Goal: Task Accomplishment & Management: Manage account settings

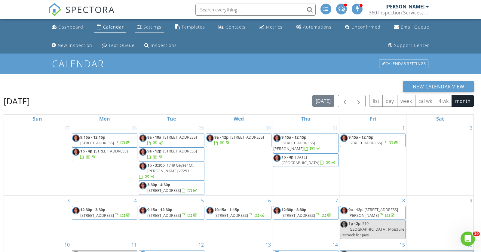
click at [146, 26] on div "Settings" at bounding box center [152, 27] width 18 height 6
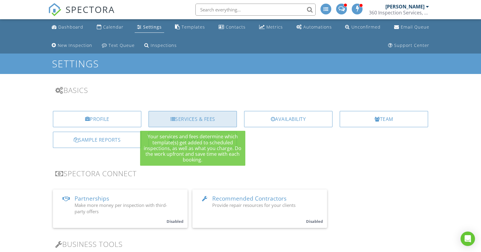
click at [154, 120] on div "Services & Fees" at bounding box center [192, 119] width 88 height 16
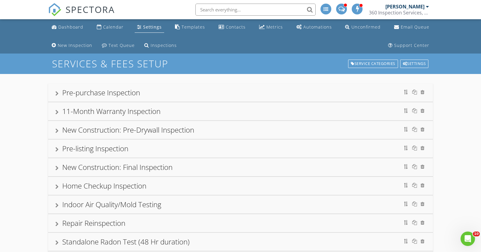
click at [160, 112] on div "11-Month Warranty Inspection" at bounding box center [111, 111] width 98 height 10
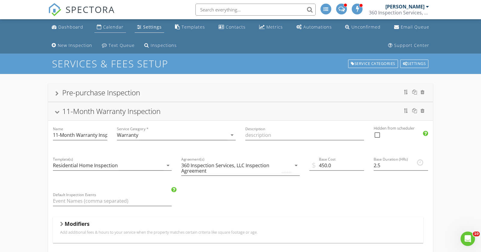
click at [110, 29] on div "Calendar" at bounding box center [113, 27] width 20 height 6
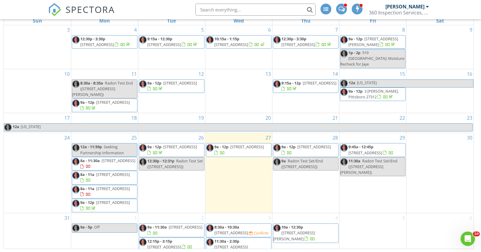
scroll to position [80, 0]
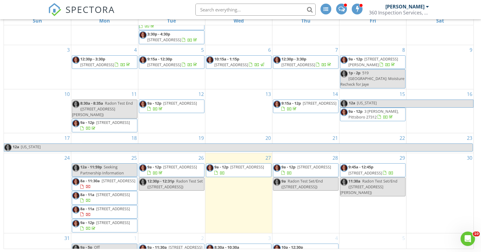
scroll to position [80, 0]
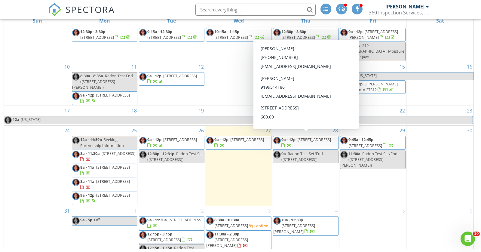
click at [368, 220] on div "5" at bounding box center [372, 232] width 67 height 52
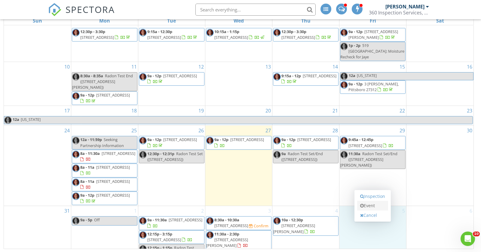
click at [370, 207] on link "Event" at bounding box center [372, 206] width 31 height 10
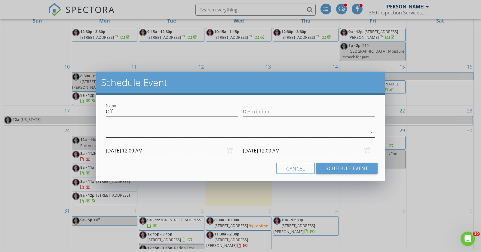
click at [180, 134] on div at bounding box center [236, 132] width 261 height 10
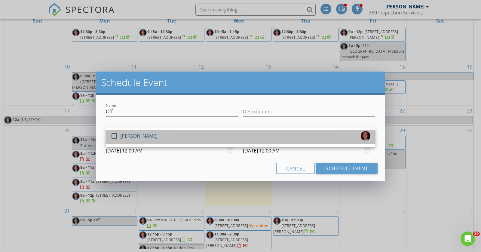
click at [153, 135] on div "check_box_outline_blank Brad Williams" at bounding box center [241, 137] width 260 height 12
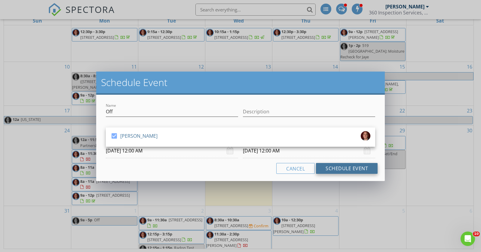
click at [357, 167] on button "Schedule Event" at bounding box center [347, 168] width 62 height 11
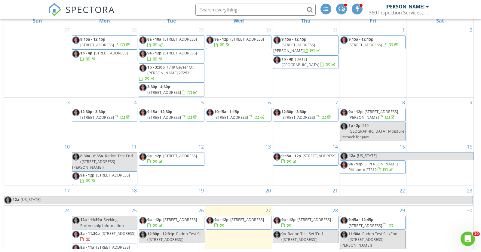
scroll to position [0, 0]
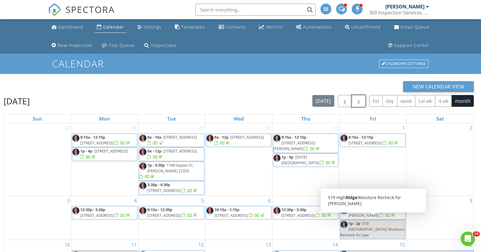
click at [362, 104] on span "button" at bounding box center [358, 101] width 7 height 7
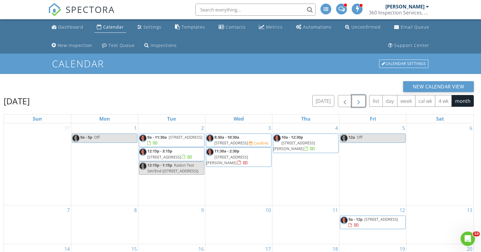
click at [361, 161] on div "5 12a Off" at bounding box center [372, 164] width 67 height 82
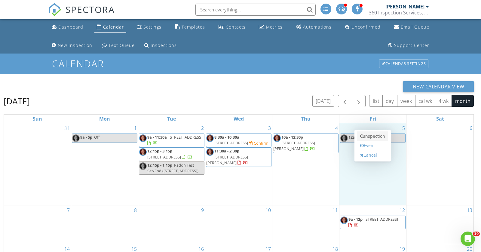
click at [374, 137] on link "Inspection" at bounding box center [372, 136] width 31 height 10
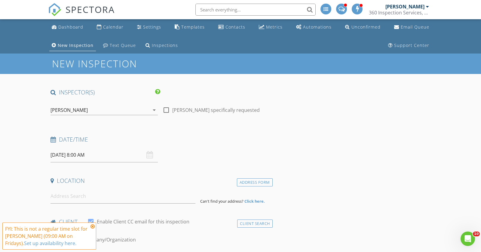
click at [103, 154] on input "[DATE] 8:00 AM" at bounding box center [103, 154] width 107 height 15
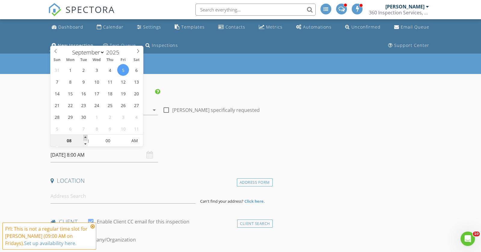
type input "09"
type input "[DATE] 9:00 AM"
click at [85, 139] on span at bounding box center [85, 138] width 4 height 6
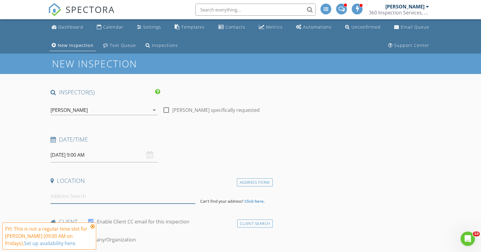
click at [90, 200] on input at bounding box center [122, 196] width 145 height 15
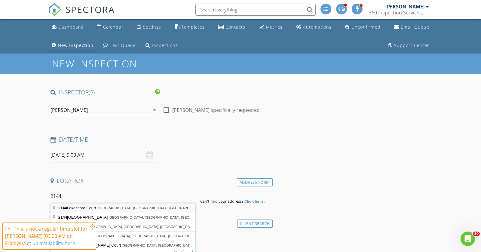
type input "2144 Lakeshore Court, Chapel Hill, NC, USA"
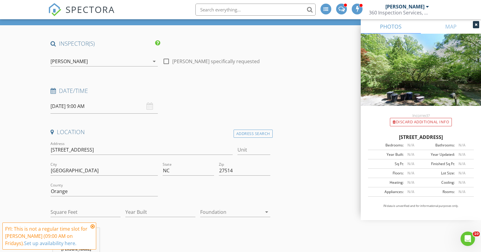
scroll to position [56, 0]
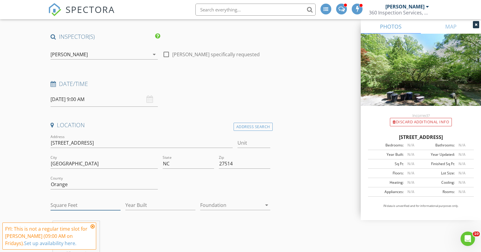
click at [77, 204] on input "Square Feet" at bounding box center [85, 205] width 70 height 10
type input "3554"
type input "1969"
click at [220, 206] on div at bounding box center [231, 205] width 62 height 10
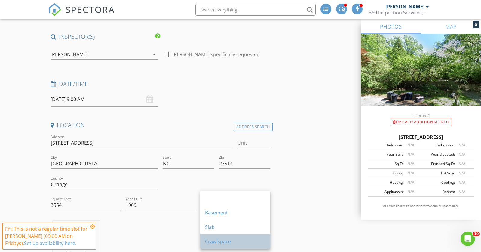
click at [230, 236] on div "Crawlspace" at bounding box center [235, 241] width 60 height 14
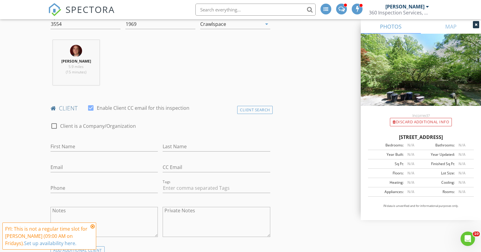
scroll to position [279, 0]
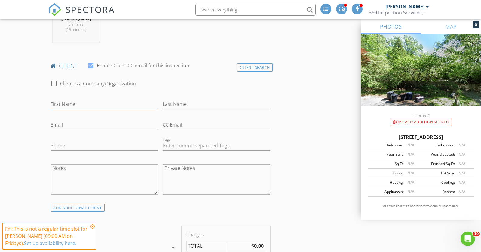
click at [91, 101] on input "First Name" at bounding box center [103, 104] width 107 height 10
type input "Anne"
type input "Davis"
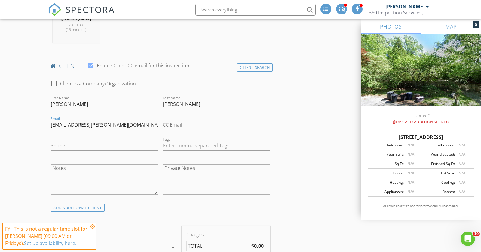
type input "annetrunerdavis@gail.com"
type input "919-740-3252"
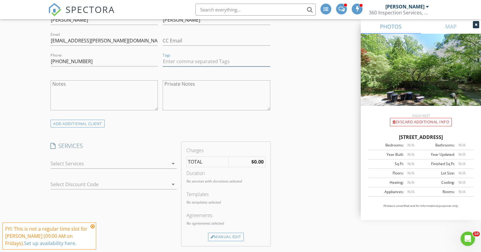
scroll to position [379, 0]
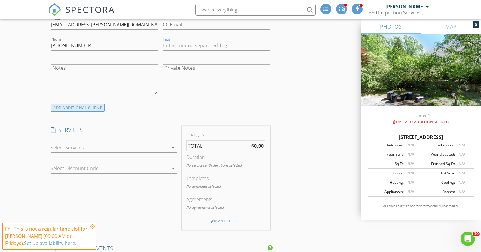
click at [101, 104] on div "ADD ADDITIONAL client" at bounding box center [77, 108] width 54 height 8
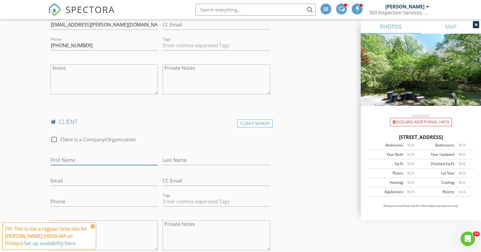
click at [89, 157] on input "First Name" at bounding box center [103, 160] width 107 height 10
type input "Gart"
type input "Davis"
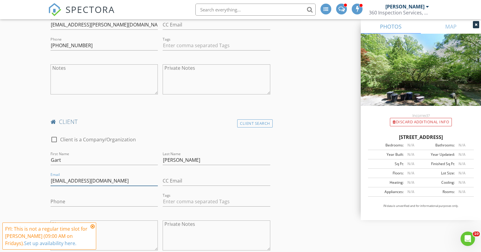
type input "gartdavis@gmail.com"
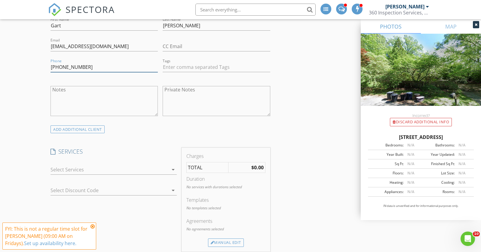
scroll to position [516, 0]
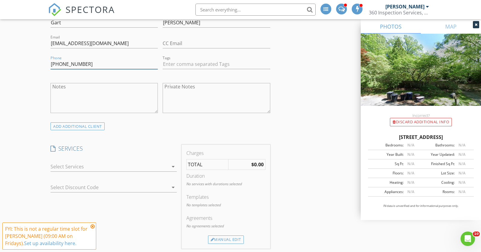
type input "919-740-3252"
click at [156, 166] on div at bounding box center [109, 167] width 118 height 10
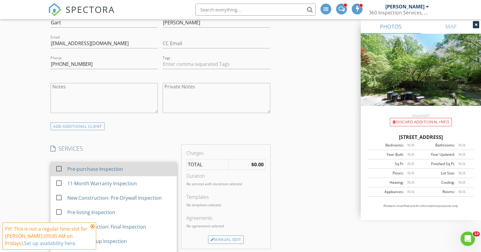
click at [140, 169] on div "Pre-purchase Inspection" at bounding box center [119, 169] width 105 height 12
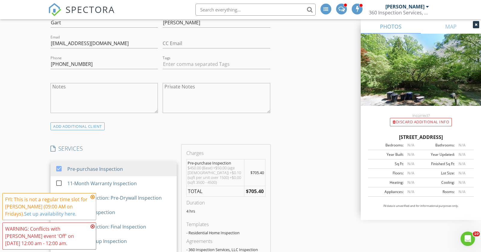
click at [290, 148] on div "INSPECTOR(S) check_box Brad Williams PRIMARY Brad Williams arrow_drop_down chec…" at bounding box center [240, 216] width 384 height 1289
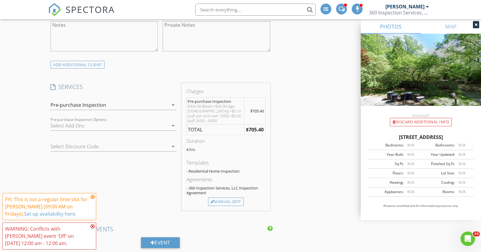
scroll to position [585, 0]
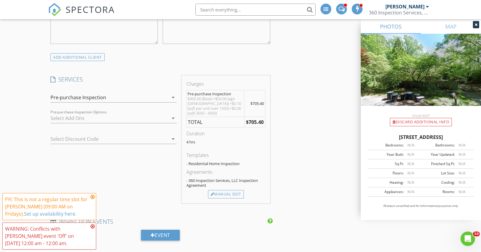
click at [128, 115] on div at bounding box center [109, 118] width 118 height 10
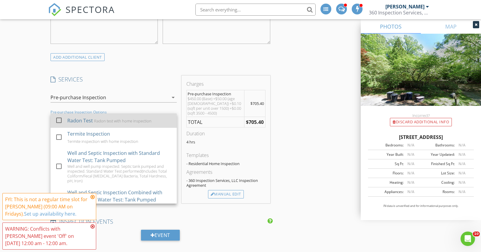
click at [119, 123] on div "Radon Test Radon test with home inspection" at bounding box center [119, 120] width 105 height 12
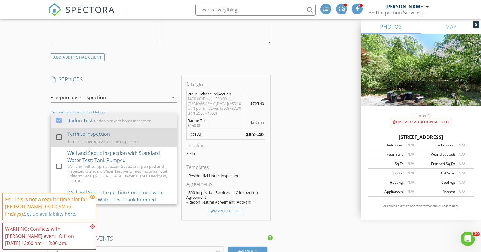
click at [117, 134] on div "Termite Inspection Termite inspection with home inspection" at bounding box center [119, 137] width 105 height 19
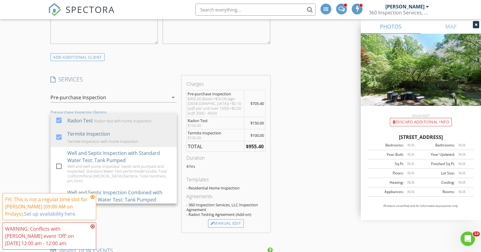
click at [293, 136] on div "INSPECTOR(S) check_box Brad Williams PRIMARY Brad Williams arrow_drop_down chec…" at bounding box center [240, 200] width 384 height 1394
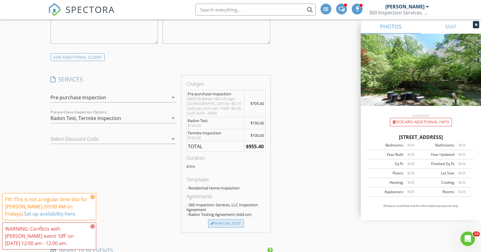
click at [238, 219] on div "Manual Edit" at bounding box center [226, 223] width 36 height 8
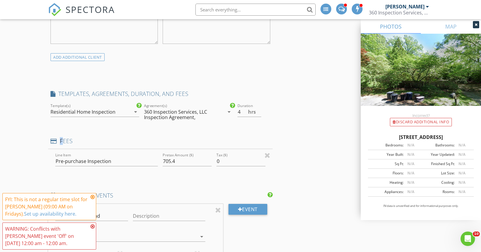
click at [238, 218] on div "INSPECTOR(S) check_box Brad Williams PRIMARY Brad Williams arrow_drop_down chec…" at bounding box center [160, 155] width 224 height 1304
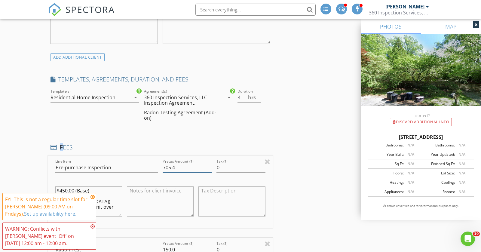
click at [180, 164] on input "705.4" at bounding box center [187, 168] width 49 height 10
click at [187, 167] on input "310" at bounding box center [187, 168] width 49 height 10
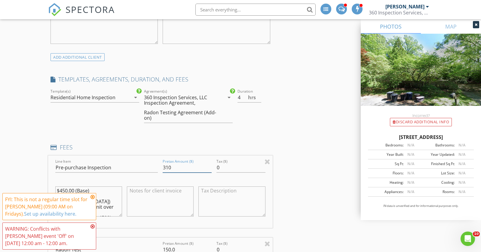
click at [187, 167] on input "310" at bounding box center [187, 168] width 49 height 10
type input "710"
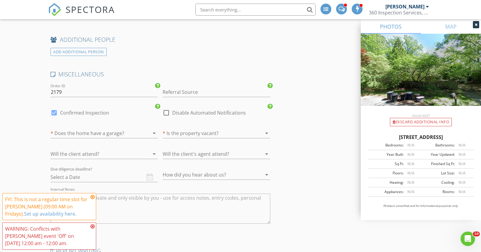
scroll to position [1320, 0]
click at [56, 108] on div at bounding box center [54, 111] width 10 height 10
checkbox input "false"
checkbox input "true"
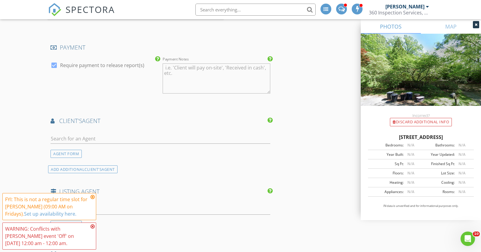
scroll to position [1091, 0]
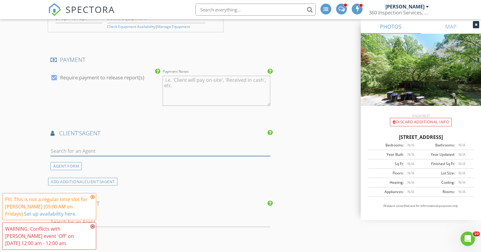
click at [118, 146] on input "text" at bounding box center [160, 151] width 220 height 10
type input "Jennif"
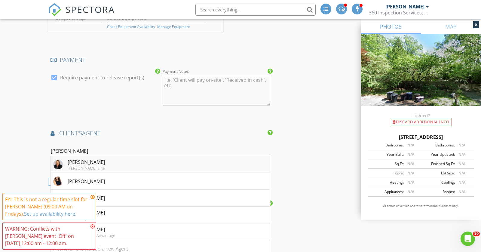
click at [109, 161] on li "Jennifer Patterson Keller Williams Elite" at bounding box center [160, 164] width 219 height 17
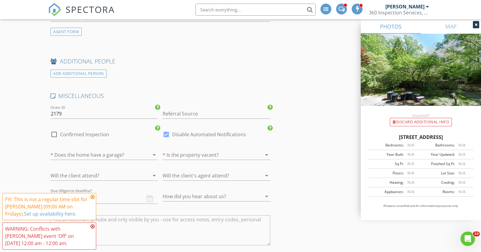
scroll to position [1432, 0]
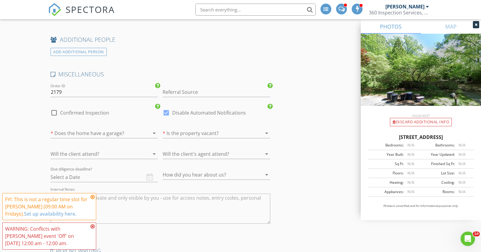
click at [111, 130] on div at bounding box center [95, 133] width 90 height 10
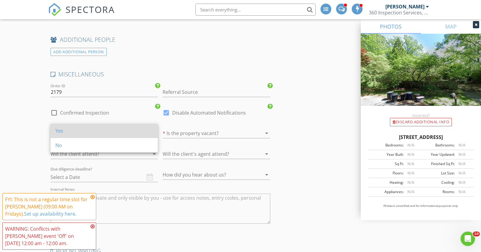
click at [120, 134] on div "Yes" at bounding box center [104, 130] width 98 height 14
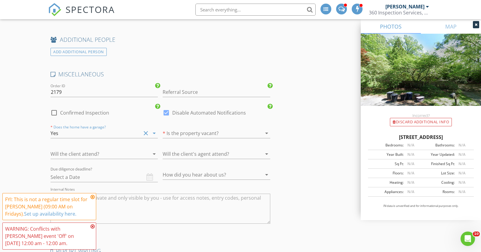
click at [123, 129] on div "Yes" at bounding box center [95, 133] width 90 height 10
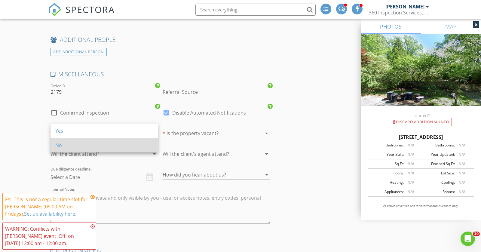
click at [121, 142] on div "No" at bounding box center [104, 144] width 98 height 7
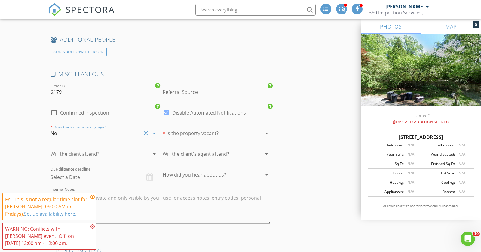
click at [211, 129] on div at bounding box center [208, 133] width 90 height 10
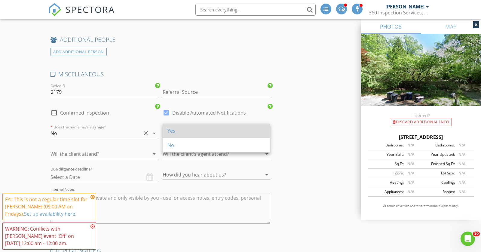
click at [211, 132] on div "Yes" at bounding box center [216, 130] width 98 height 7
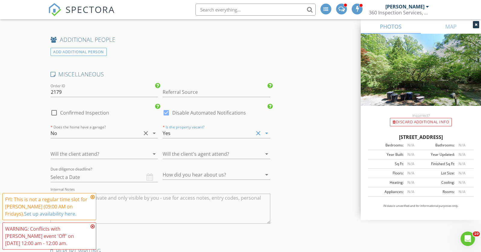
click at [197, 170] on div at bounding box center [208, 175] width 90 height 10
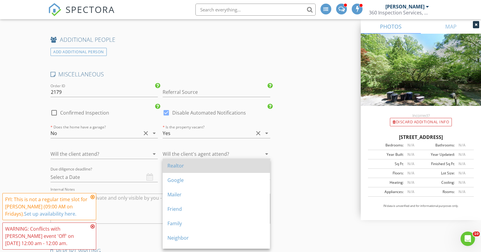
click at [208, 166] on div "Realtor" at bounding box center [216, 165] width 98 height 7
type input "4"
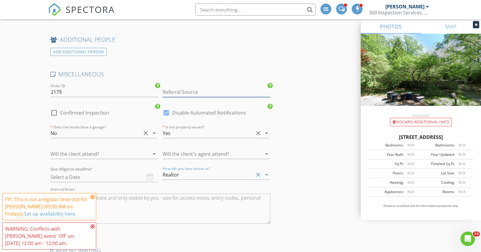
click at [203, 87] on input "Referral Source" at bounding box center [216, 92] width 107 height 10
type input "[PERSON_NAME]"
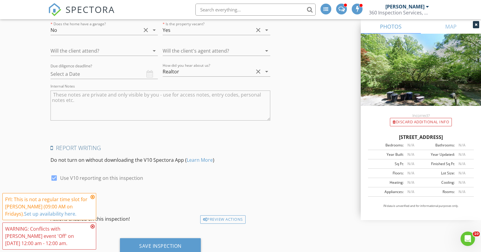
scroll to position [1551, 0]
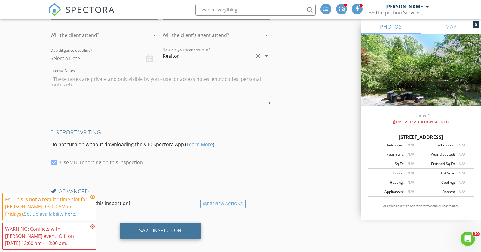
click at [164, 222] on div "Save Inspection" at bounding box center [160, 230] width 81 height 16
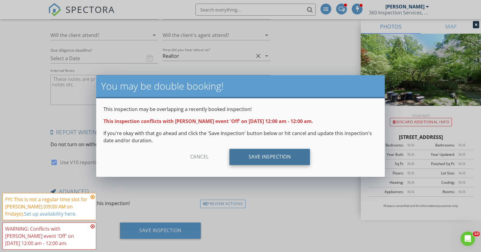
click at [291, 153] on div "Save Inspection" at bounding box center [269, 157] width 81 height 16
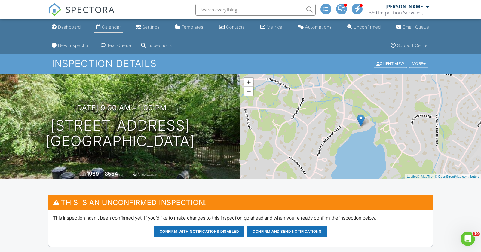
click at [114, 26] on div "Calendar" at bounding box center [111, 26] width 19 height 5
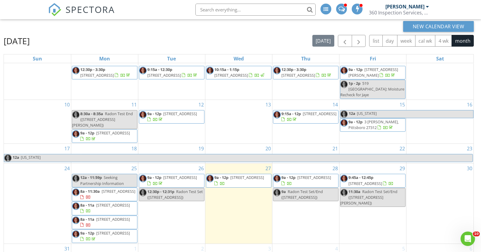
scroll to position [68, 0]
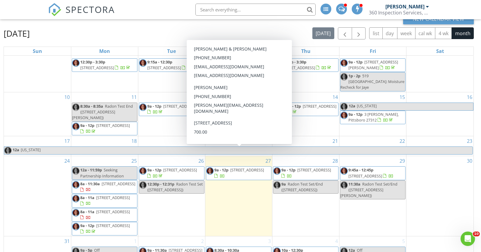
click at [230, 167] on span "[STREET_ADDRESS]" at bounding box center [247, 169] width 34 height 5
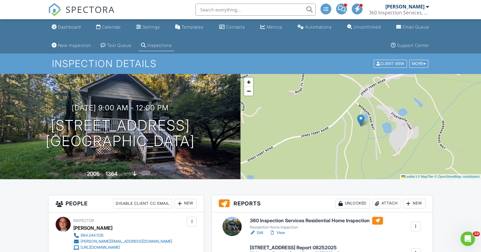
click at [258, 232] on link "Edit" at bounding box center [257, 232] width 14 height 6
